Goal: Use online tool/utility: Utilize a website feature to perform a specific function

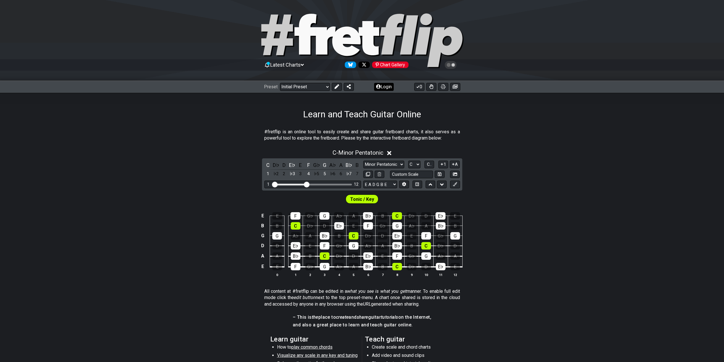
click at [379, 85] on icon at bounding box center [378, 86] width 5 height 5
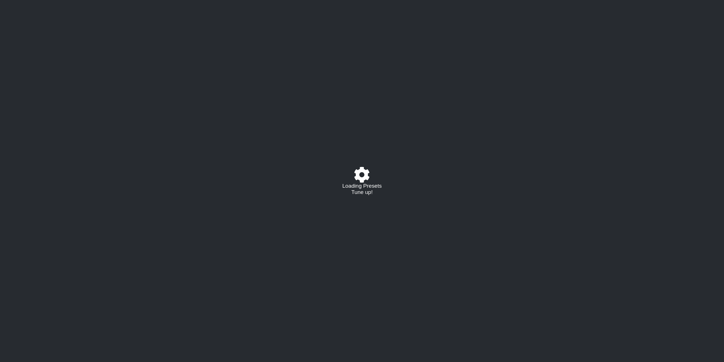
select select "C"
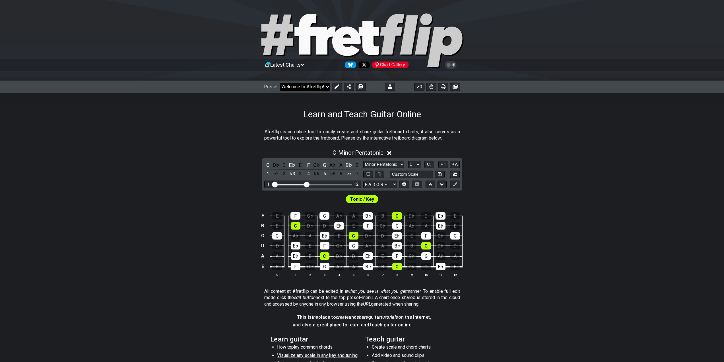
click at [314, 88] on select "Welcome to #fretflip! Initial Preset Custom Preset Learn and Teach Guitar Onlin…" at bounding box center [305, 87] width 50 height 8
click at [280, 83] on select "Welcome to #fretflip! Initial Preset Custom Preset Learn and Teach Guitar Onlin…" at bounding box center [305, 87] width 50 height 8
select select "/user-defined"
select select "A"
select select "Testing 1, 3 and 4"
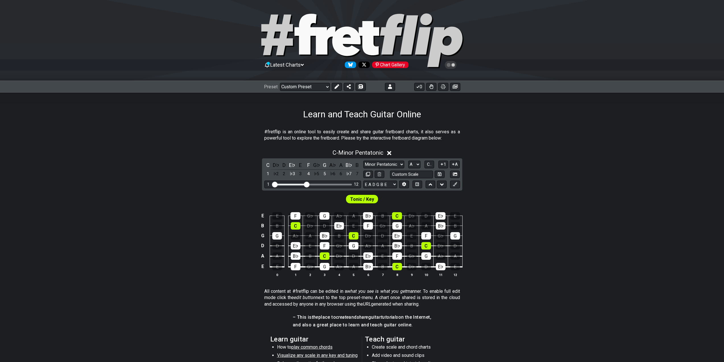
select select "C"
select select "A"
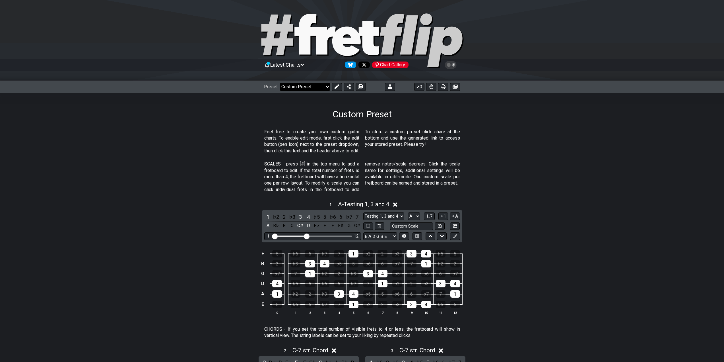
click at [311, 87] on select "Welcome to #fretflip! Initial Preset Custom Preset Learn and Teach Guitar Onlin…" at bounding box center [305, 87] width 50 height 8
click at [280, 83] on select "Welcome to #fretflip! Initial Preset Custom Preset Learn and Teach Guitar Onlin…" at bounding box center [305, 87] width 50 height 8
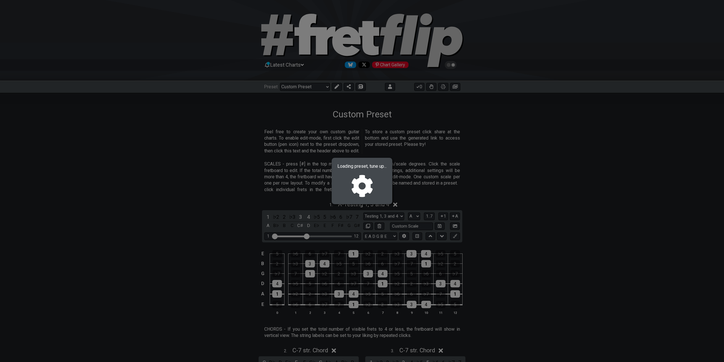
select select "/02MXTBB3"
select select "C"
select select "Minor / Aeolian"
select select "B E A D G B E"
select select "Minor / Aeolian"
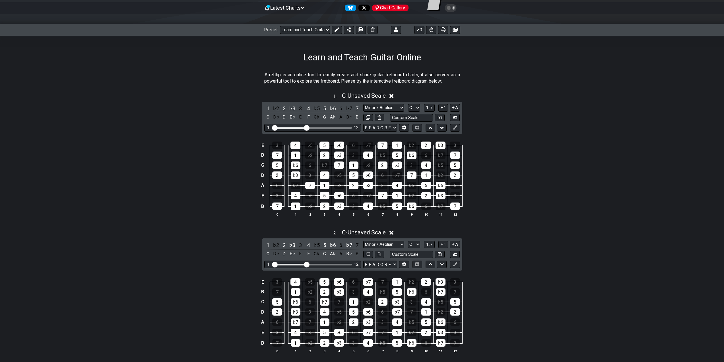
scroll to position [28, 0]
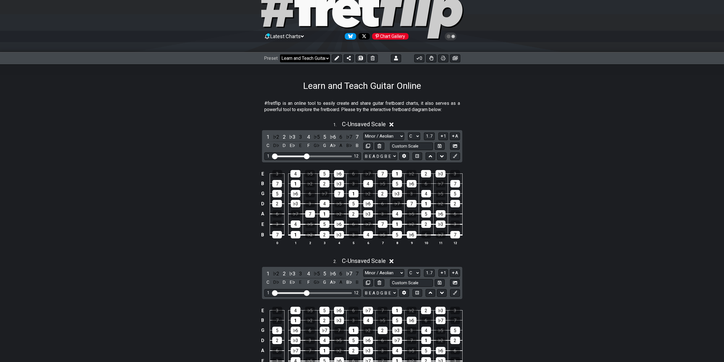
click at [309, 56] on select "Welcome to #fretflip! Initial Preset Custom Preset Learn and Teach Guitar Onlin…" at bounding box center [305, 58] width 50 height 8
drag, startPoint x: 309, startPoint y: 56, endPoint x: 312, endPoint y: 56, distance: 2.9
click at [309, 56] on select "Welcome to #fretflip! Initial Preset Custom Preset Learn and Teach Guitar Onlin…" at bounding box center [305, 58] width 50 height 8
click at [395, 56] on icon at bounding box center [396, 58] width 4 height 5
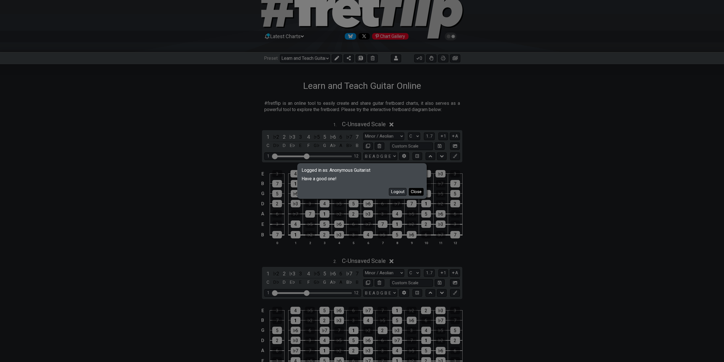
click at [415, 192] on button "Close" at bounding box center [416, 192] width 15 height 8
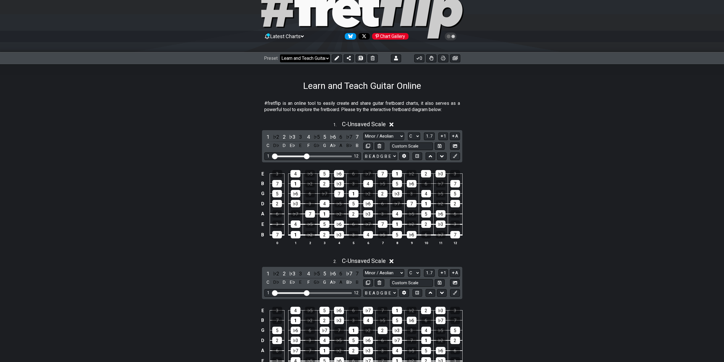
click at [306, 61] on select "Welcome to #fretflip! Initial Preset Custom Preset Learn and Teach Guitar Onlin…" at bounding box center [305, 58] width 50 height 8
click at [280, 54] on select "Welcome to #fretflip! Initial Preset Custom Preset Learn and Teach Guitar Onlin…" at bounding box center [305, 58] width 50 height 8
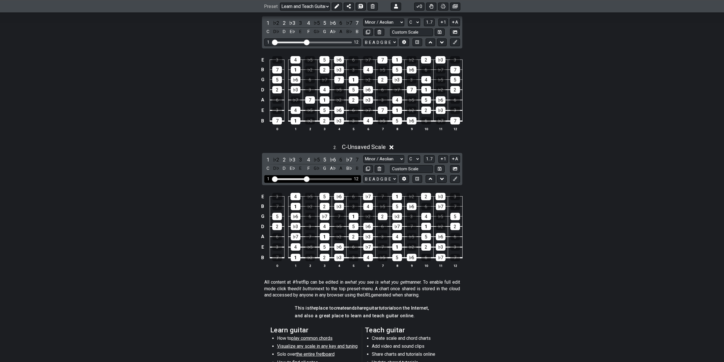
scroll to position [199, 0]
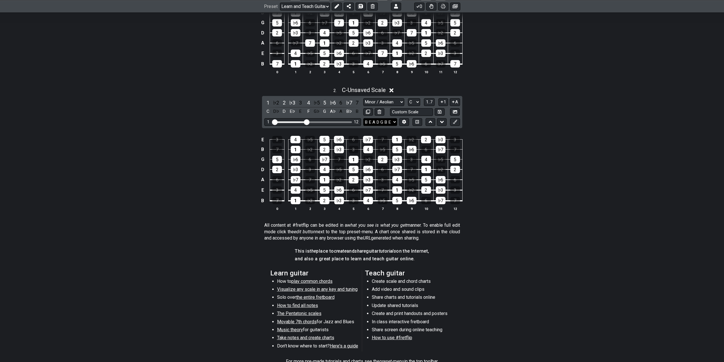
click at [394, 123] on select "B E A D G B E E A D G B E E A D G B E B E A D F♯ B A D G C E A D A D G B E E♭ A…" at bounding box center [380, 122] width 34 height 8
click at [371, 110] on button at bounding box center [368, 112] width 10 height 8
select select "C"
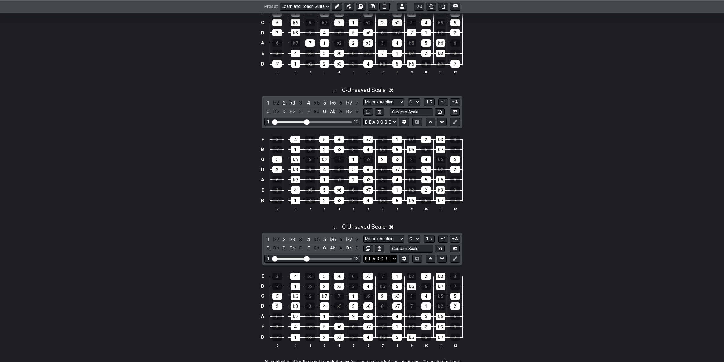
click at [371, 259] on select "B E A D G B E E A D G B E E A D G B E B E A D F♯ B A D G C E A D A D G B E E♭ A…" at bounding box center [380, 259] width 34 height 8
click at [401, 258] on button at bounding box center [404, 259] width 10 height 8
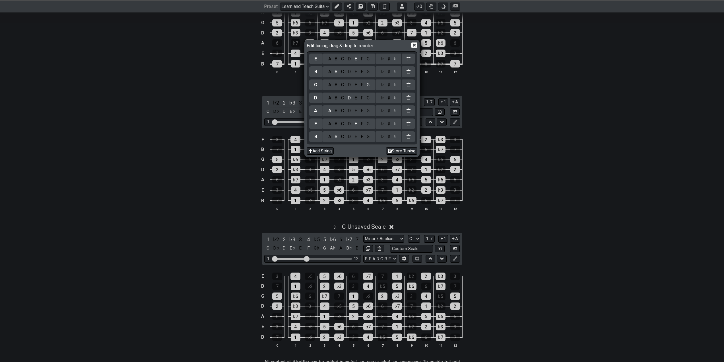
click at [389, 136] on div "♯" at bounding box center [388, 136] width 7 height 6
click at [389, 123] on div "♯" at bounding box center [388, 124] width 7 height 6
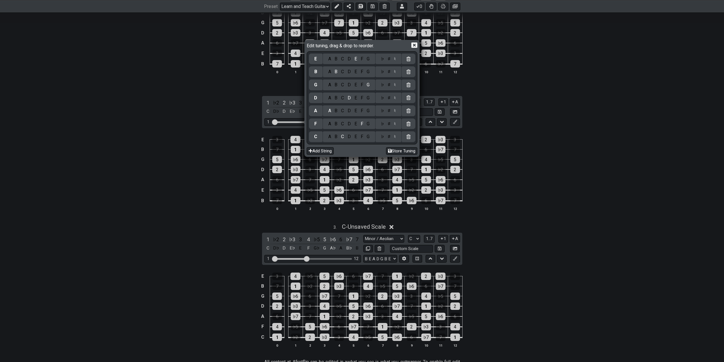
click at [389, 111] on div "♯" at bounding box center [388, 111] width 7 height 6
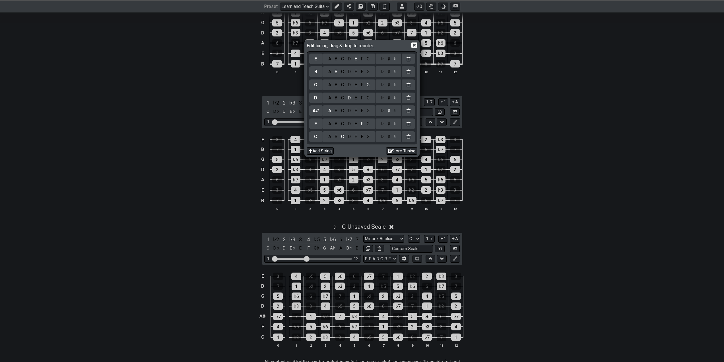
click at [389, 98] on div "♯" at bounding box center [388, 98] width 7 height 6
click at [390, 123] on div "♯" at bounding box center [388, 124] width 7 height 6
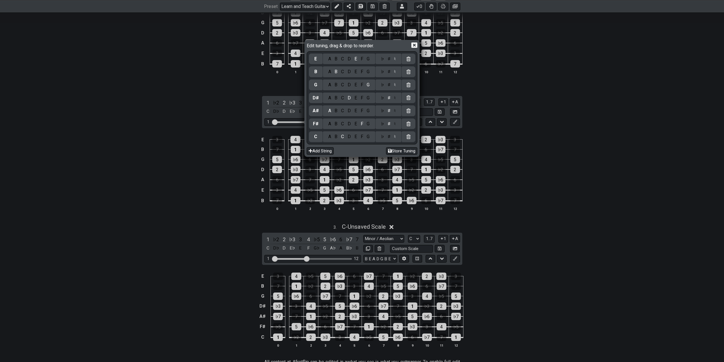
click at [390, 133] on div "♭ ♯ ♮" at bounding box center [389, 136] width 26 height 11
click at [391, 137] on div "♯" at bounding box center [388, 136] width 7 height 6
click at [391, 85] on div "♯" at bounding box center [388, 85] width 7 height 6
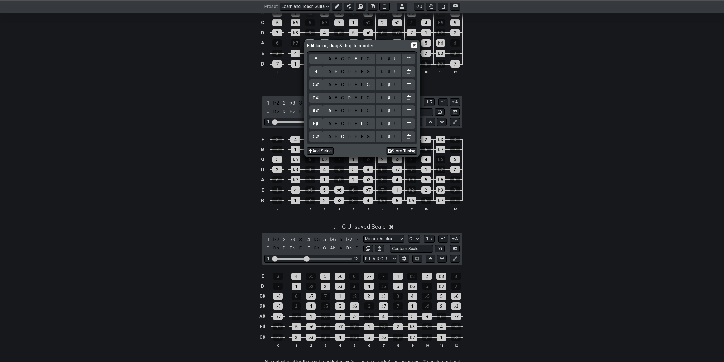
click at [390, 73] on div "♯" at bounding box center [388, 72] width 7 height 6
click at [389, 61] on div "♯" at bounding box center [388, 59] width 7 height 6
click at [390, 60] on div "♯" at bounding box center [388, 59] width 7 height 6
click at [368, 137] on div "G" at bounding box center [368, 136] width 7 height 6
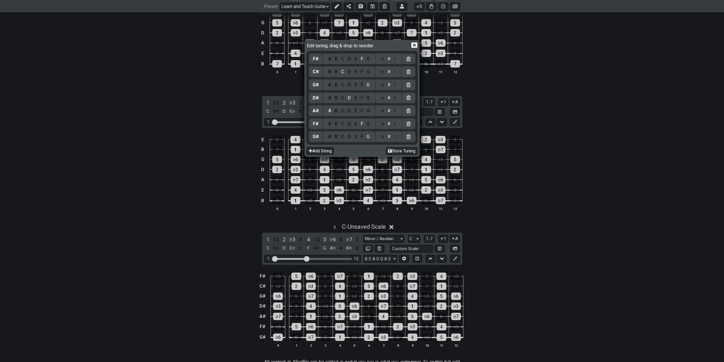
click at [350, 123] on div "D" at bounding box center [349, 124] width 7 height 6
click at [370, 111] on div "G" at bounding box center [368, 111] width 7 height 6
click at [342, 98] on div "C" at bounding box center [342, 98] width 7 height 6
click at [362, 85] on div "F" at bounding box center [362, 85] width 6 height 6
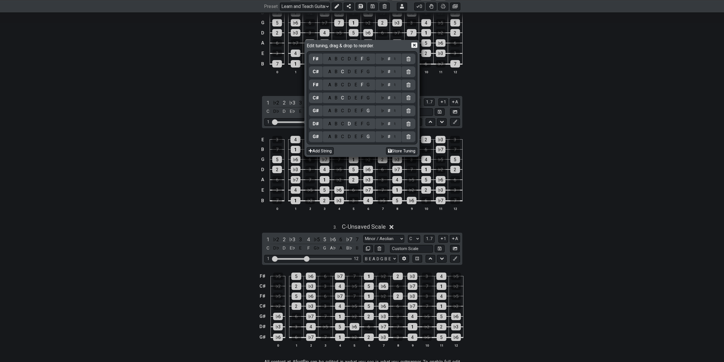
click at [331, 71] on div "A" at bounding box center [329, 72] width 7 height 6
click at [350, 59] on div "D" at bounding box center [349, 59] width 7 height 6
click at [402, 149] on button "Store Tuning" at bounding box center [401, 151] width 31 height 8
select select "G# D# G# C# F# A# D#"
click at [415, 44] on icon at bounding box center [414, 45] width 6 height 6
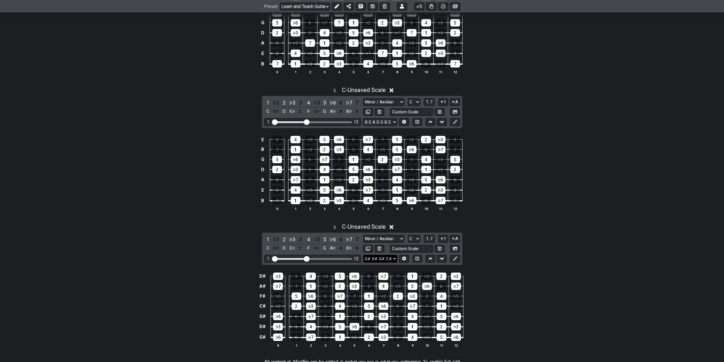
click at [391, 257] on select "B E A D G B E G♯ D♯ G♯ C♯ F♯ A♯ D♯ E A D G B E B E A D F♯ B A D G C E A D A D G…" at bounding box center [380, 259] width 34 height 8
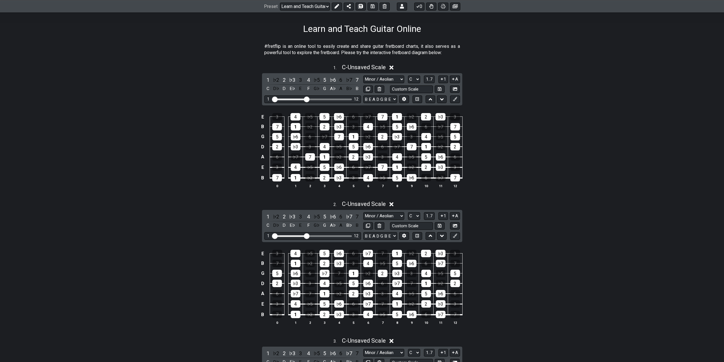
scroll to position [57, 0]
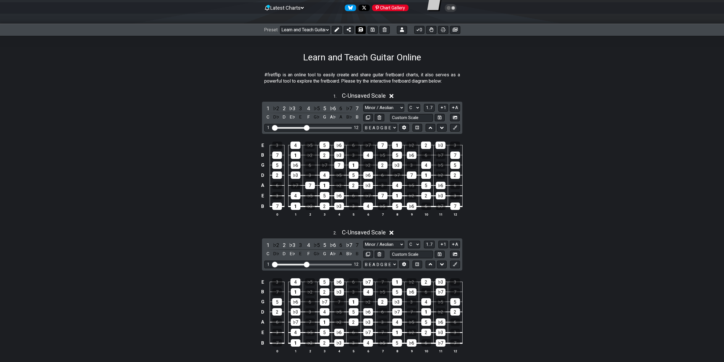
click at [360, 30] on icon at bounding box center [361, 29] width 4 height 5
select select "/02NJHAMV"
click at [317, 34] on select "Welcome to #fretflip! Initial Preset Custom Preset Learn and Teach Guitar Onlin…" at bounding box center [305, 30] width 50 height 8
click at [317, 31] on select "Welcome to #fretflip! Initial Preset Custom Preset Learn and Teach Guitar Onlin…" at bounding box center [305, 30] width 50 height 8
